Goal: Task Accomplishment & Management: Manage account settings

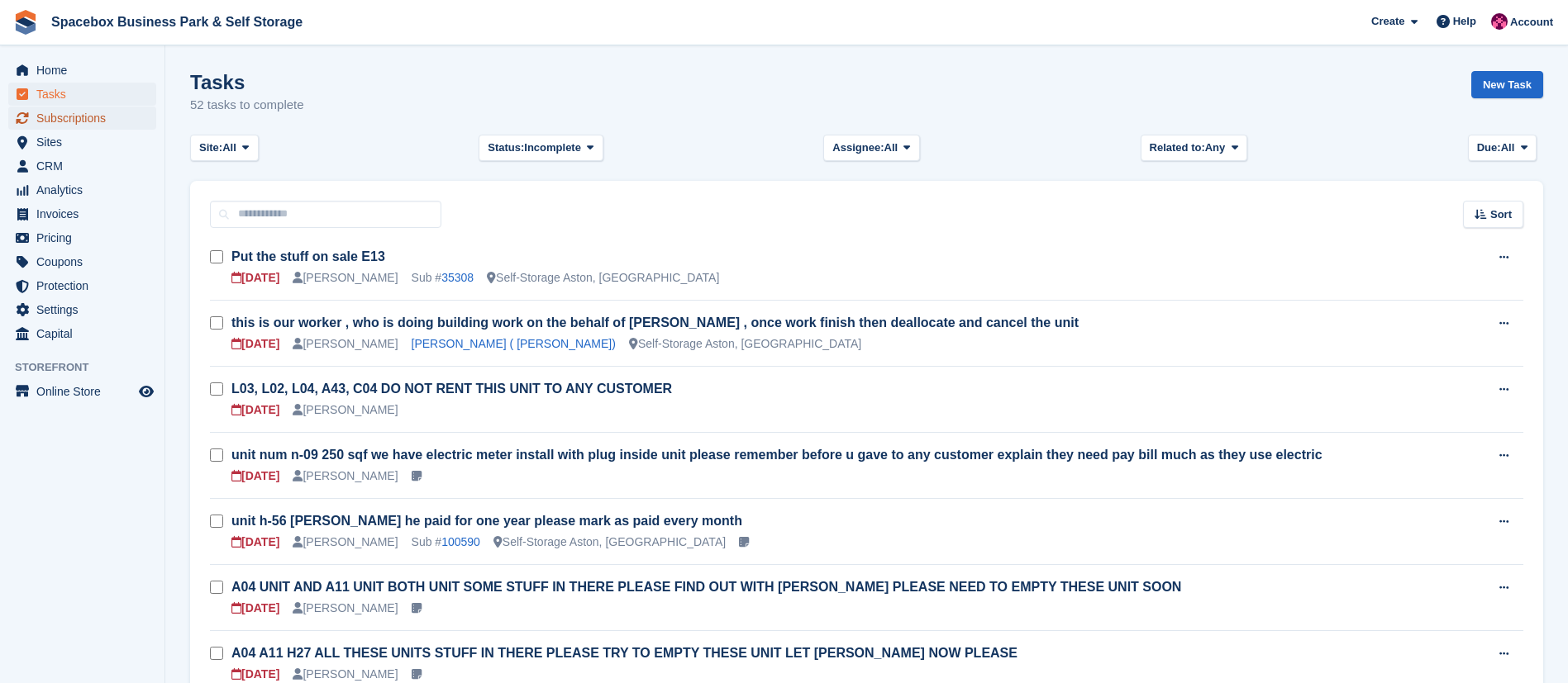
click at [54, 116] on span "Subscriptions" at bounding box center [86, 118] width 99 height 23
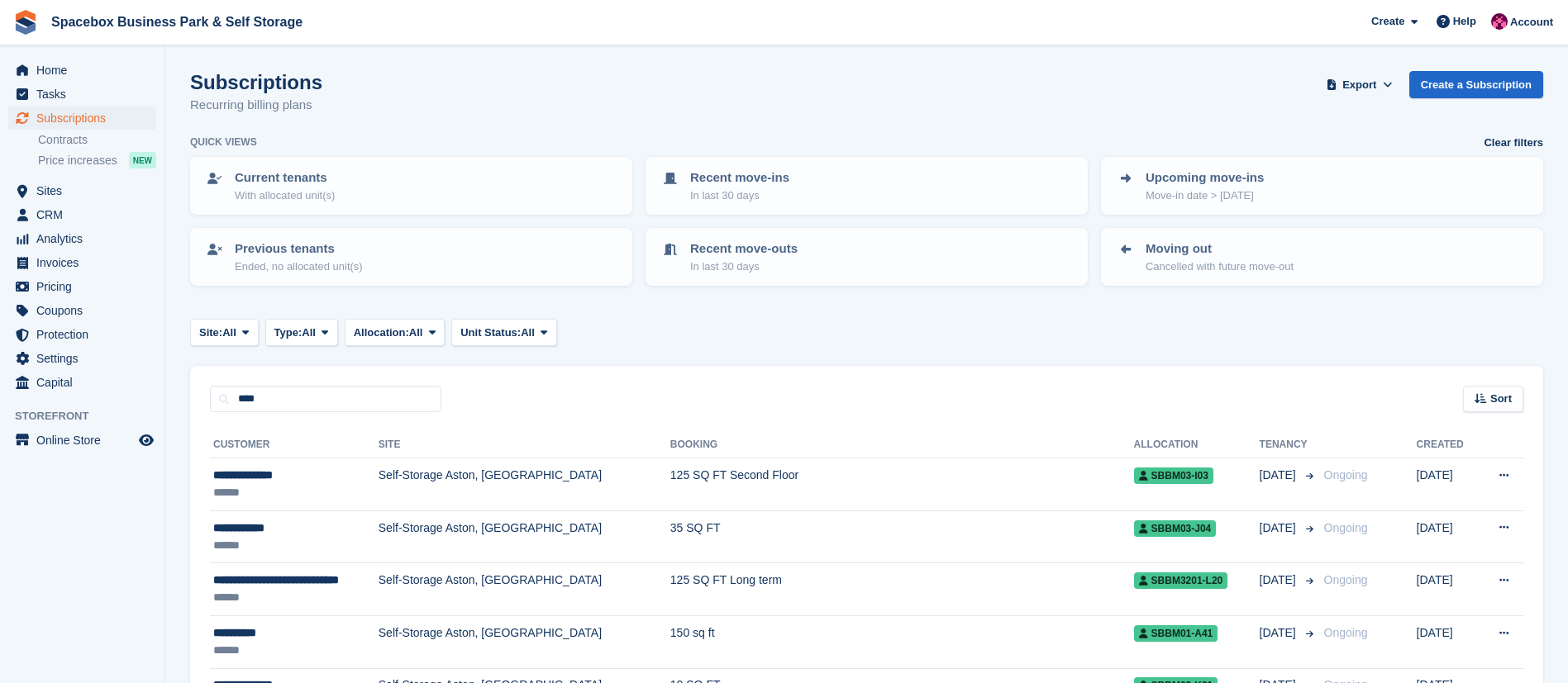
type input "****"
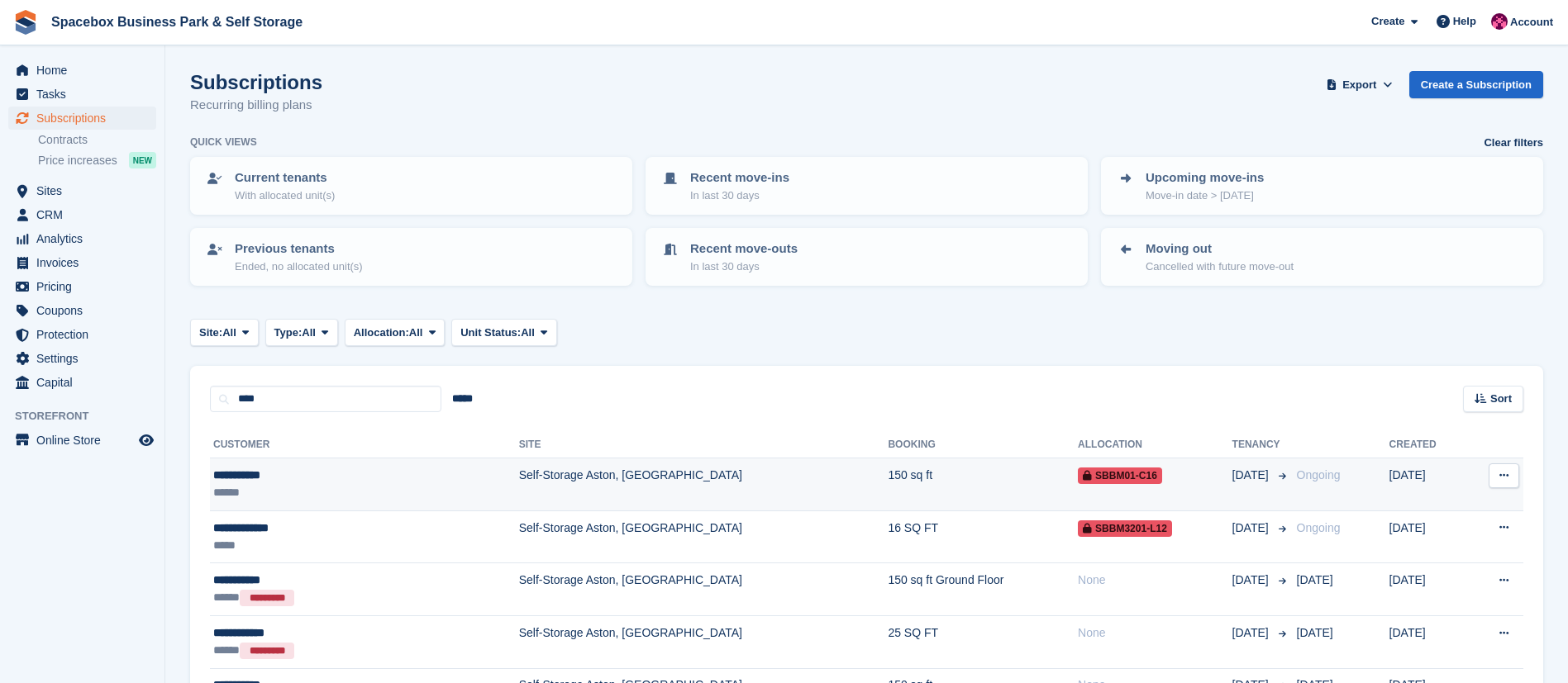
click at [519, 485] on td "Self-Storage Aston, [GEOGRAPHIC_DATA]" at bounding box center [704, 484] width 370 height 53
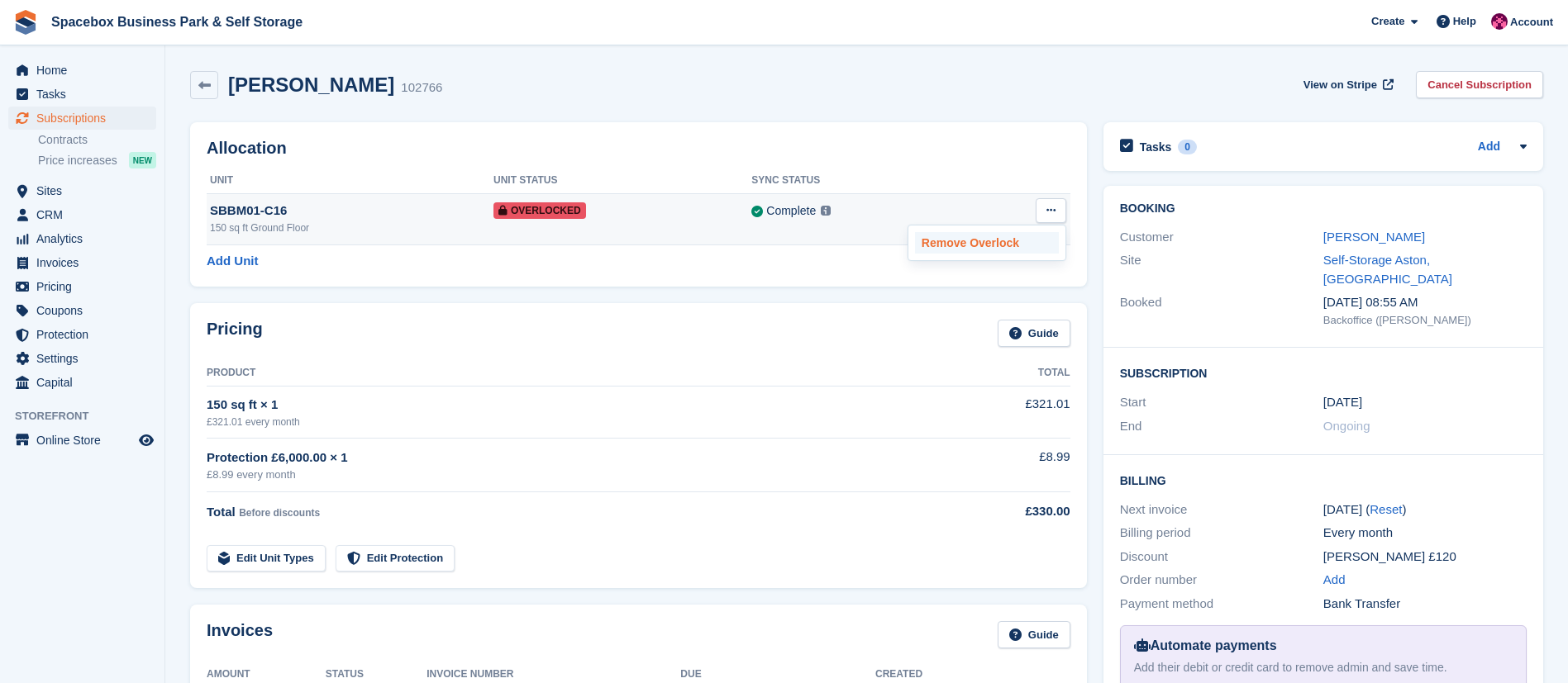
drag, startPoint x: 0, startPoint y: 0, endPoint x: 976, endPoint y: 235, distance: 1003.9
click at [976, 235] on p "Remove Overlock" at bounding box center [986, 243] width 143 height 21
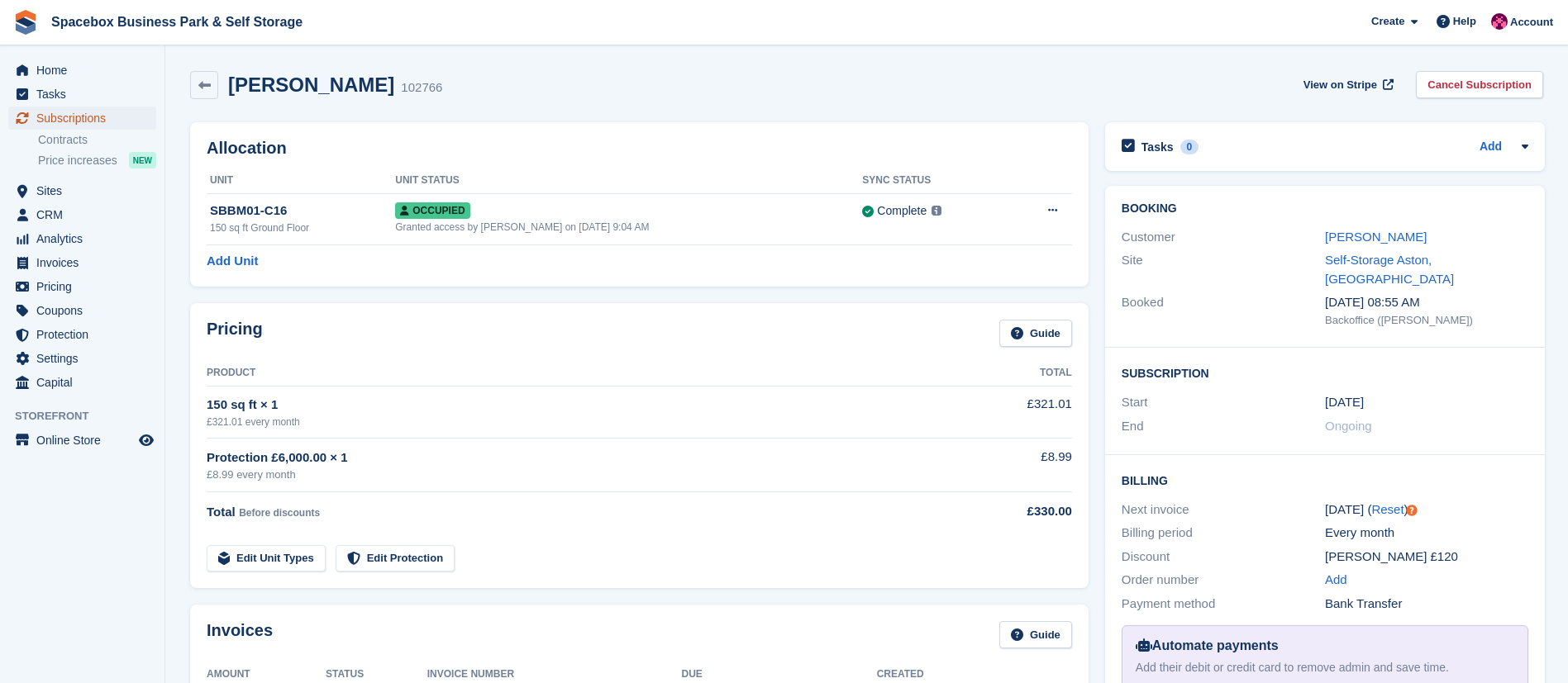
click at [74, 114] on span "Subscriptions" at bounding box center [86, 118] width 99 height 23
